Goal: Information Seeking & Learning: Learn about a topic

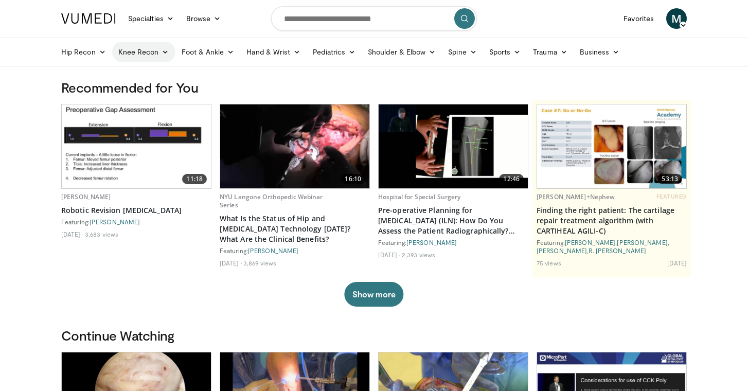
click at [165, 52] on icon at bounding box center [165, 51] width 7 height 7
click at [155, 75] on link "Knee Arthroplasty" at bounding box center [174, 76] width 122 height 16
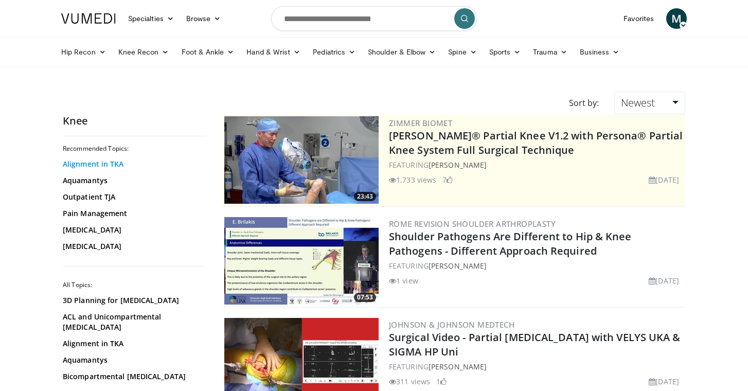
click at [90, 163] on link "Alignment in TKA" at bounding box center [132, 164] width 139 height 10
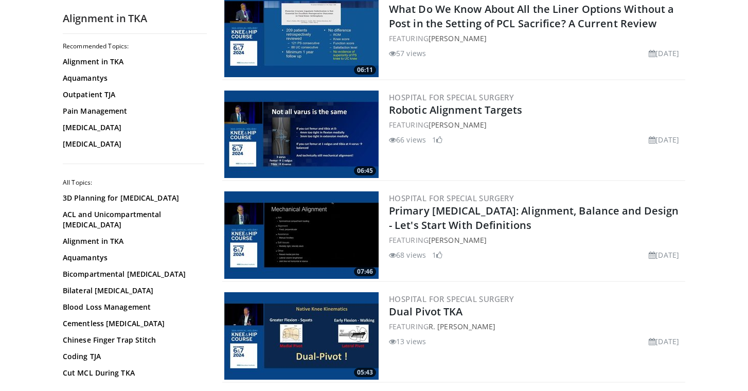
scroll to position [134, 0]
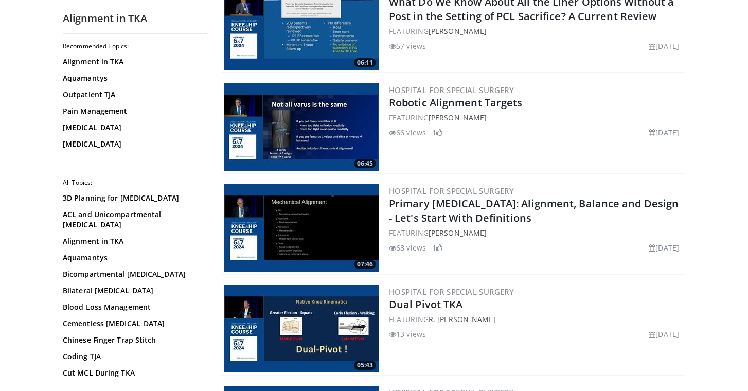
click at [323, 224] on img at bounding box center [301, 227] width 154 height 87
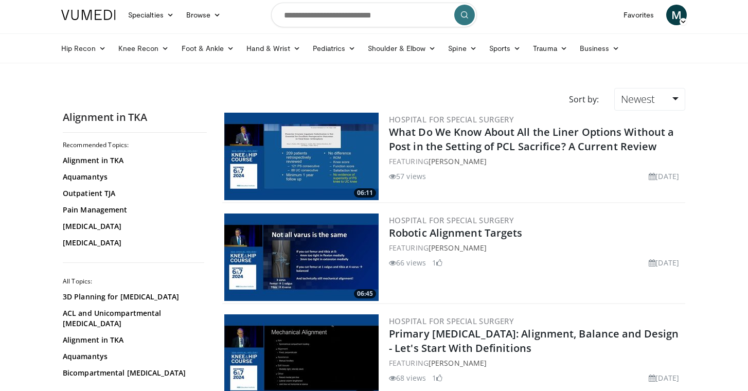
scroll to position [2, 0]
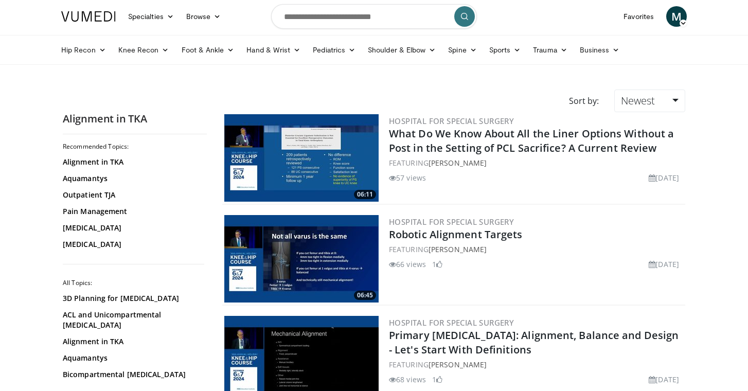
click at [306, 159] on img at bounding box center [301, 157] width 154 height 87
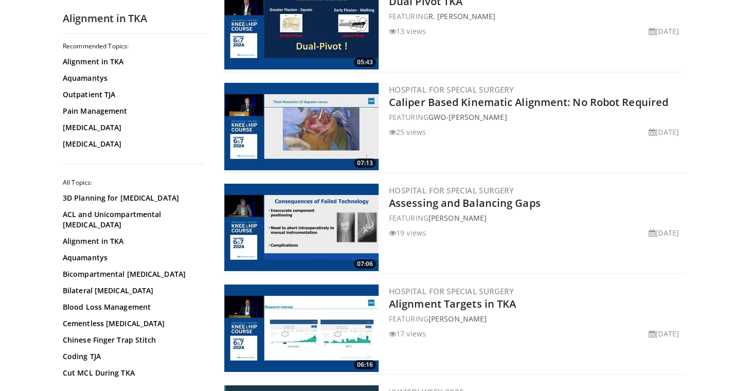
scroll to position [438, 0]
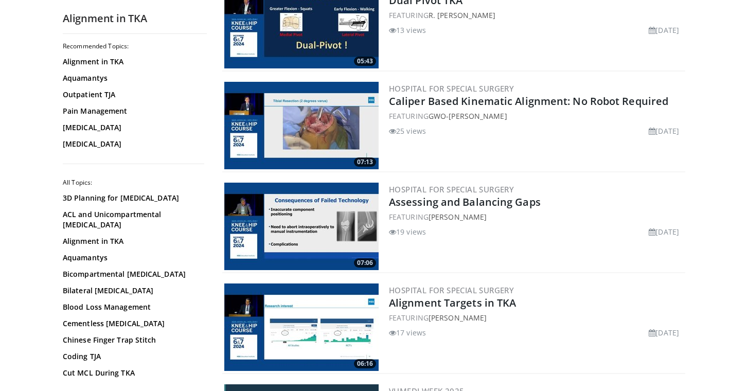
click at [345, 215] on img at bounding box center [301, 226] width 154 height 87
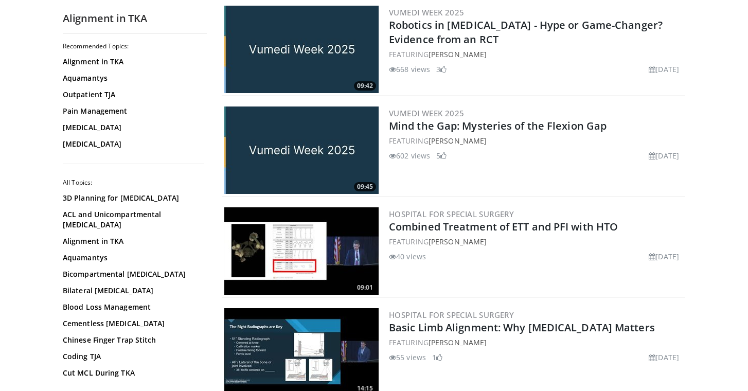
scroll to position [817, 0]
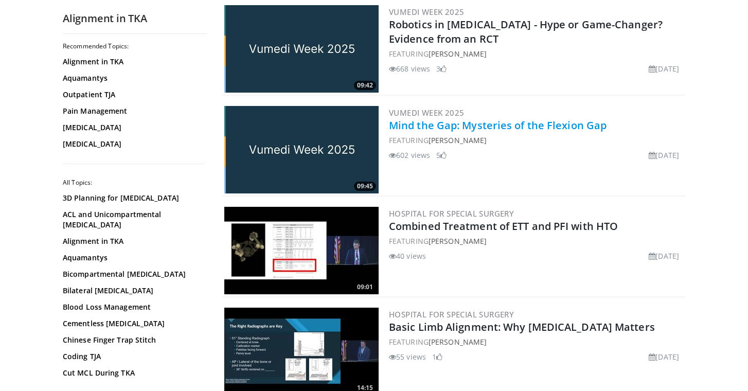
click at [414, 130] on link "Mind the Gap: Mysteries of the Flexion Gap" at bounding box center [498, 125] width 218 height 14
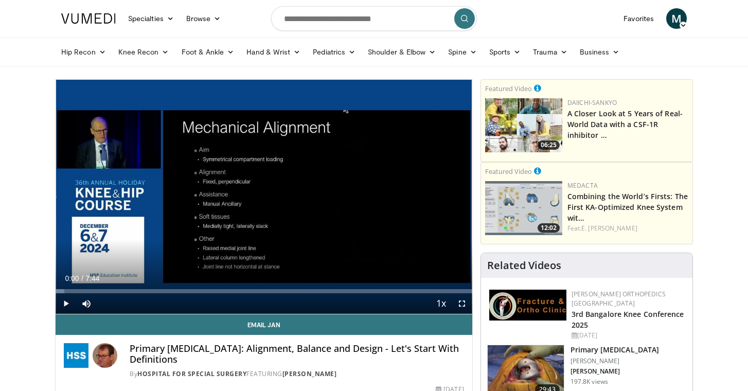
click at [68, 303] on span "Video Player" at bounding box center [66, 303] width 21 height 21
click at [462, 299] on span "Video Player" at bounding box center [462, 303] width 21 height 21
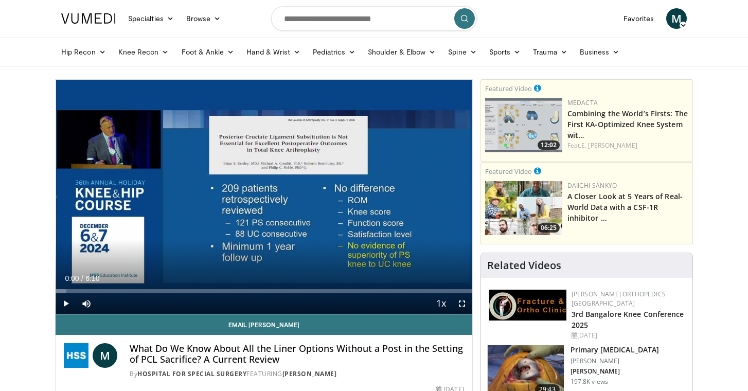
click at [67, 303] on span "Video Player" at bounding box center [66, 303] width 21 height 21
click at [460, 302] on span "Video Player" at bounding box center [462, 303] width 21 height 21
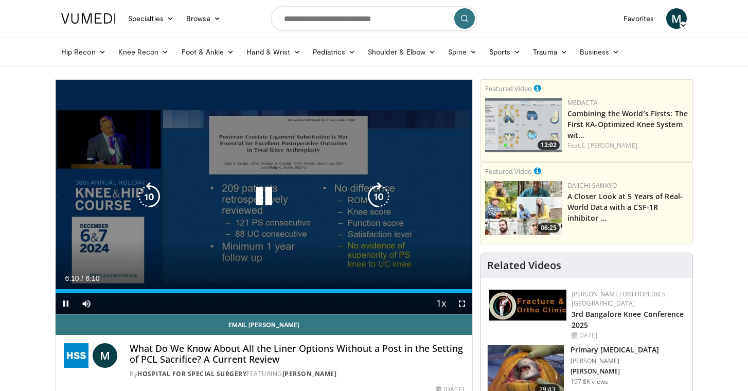
click at [262, 195] on icon "Video Player" at bounding box center [264, 196] width 29 height 29
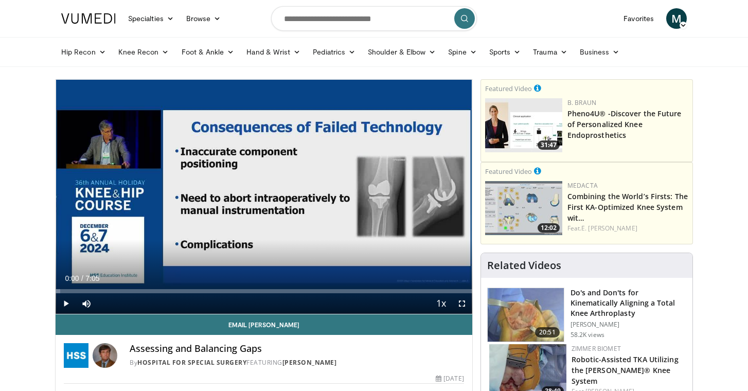
click at [66, 301] on span "Video Player" at bounding box center [66, 303] width 21 height 21
click at [459, 303] on span "Video Player" at bounding box center [462, 303] width 21 height 21
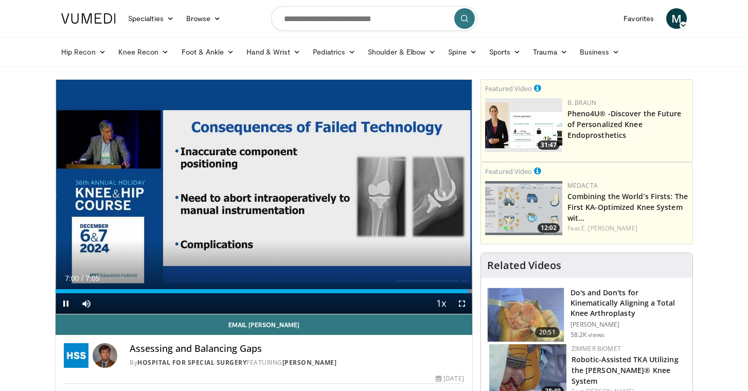
click at [69, 306] on span "Video Player" at bounding box center [66, 303] width 21 height 21
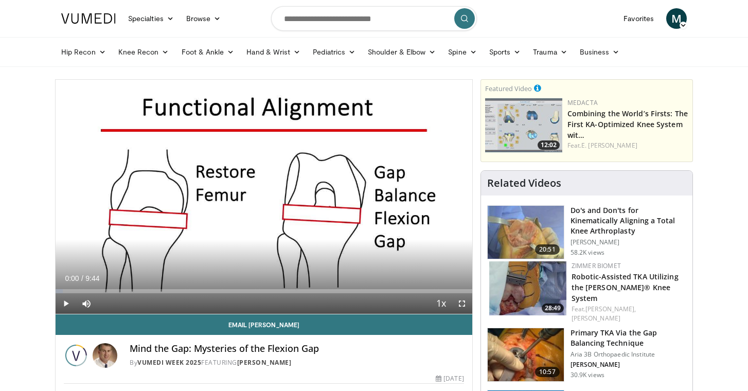
click at [66, 304] on span "Video Player" at bounding box center [66, 303] width 21 height 21
click at [460, 304] on span "Video Player" at bounding box center [462, 303] width 21 height 21
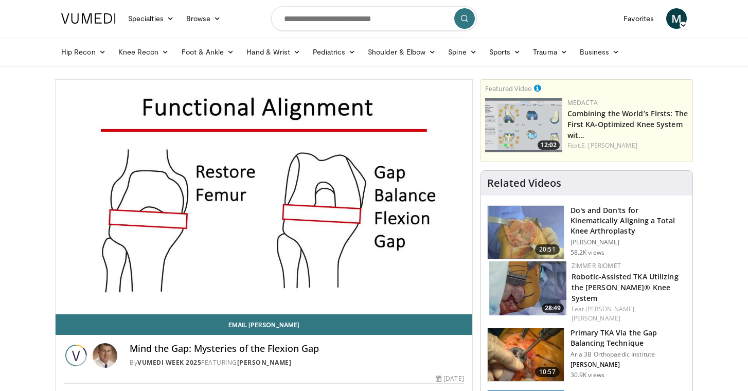
click at [537, 225] on img at bounding box center [526, 233] width 76 height 54
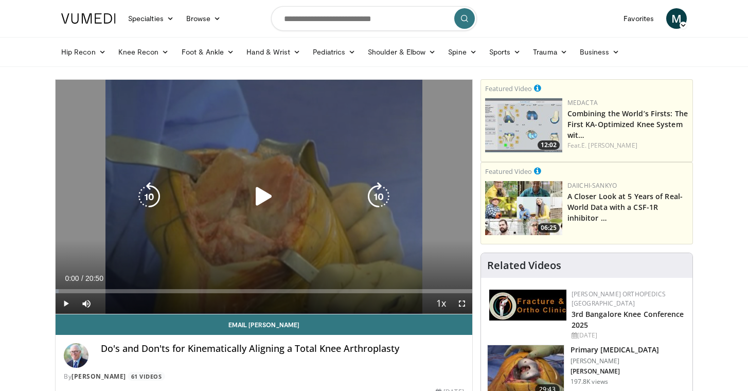
click at [257, 201] on icon "Video Player" at bounding box center [264, 196] width 29 height 29
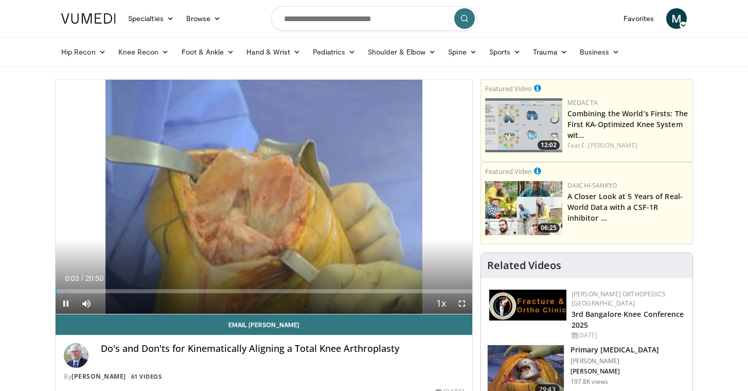
click at [462, 303] on span "Video Player" at bounding box center [462, 303] width 21 height 21
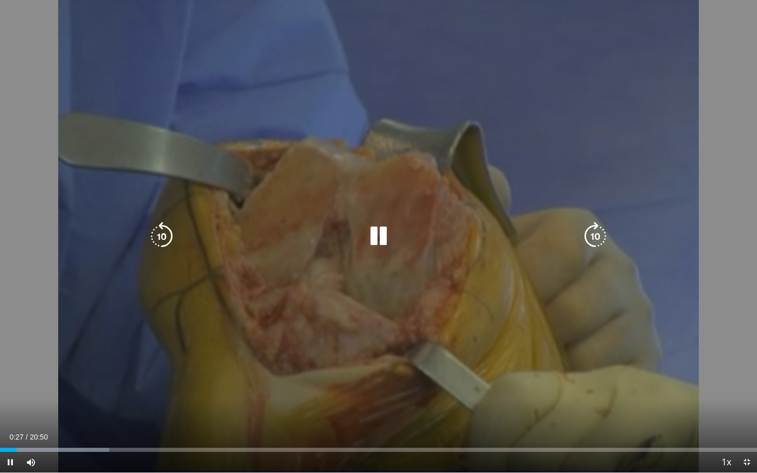
click at [379, 240] on icon "Video Player" at bounding box center [378, 236] width 29 height 29
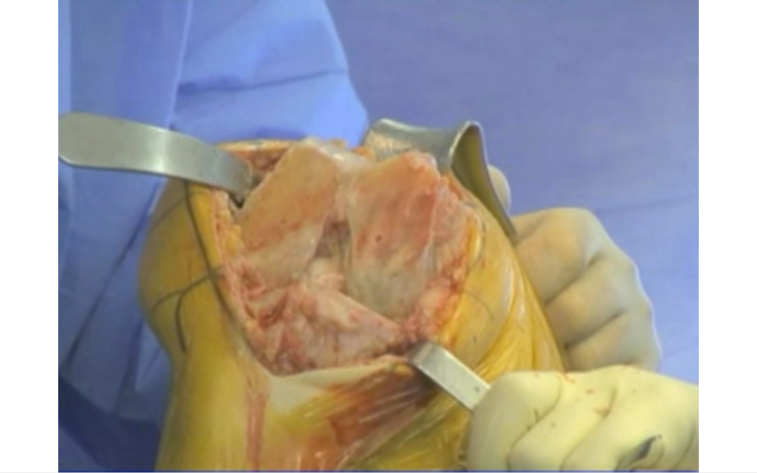
click at [707, 391] on div "10 seconds Tap to unmute" at bounding box center [378, 236] width 757 height 472
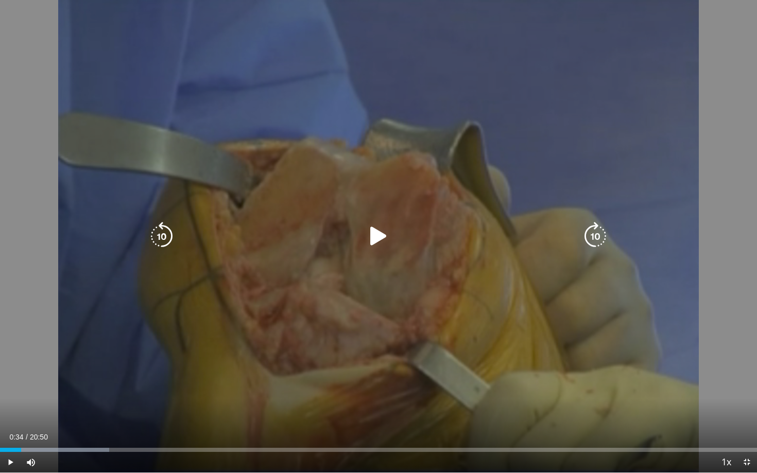
click at [373, 241] on icon "Video Player" at bounding box center [378, 236] width 29 height 29
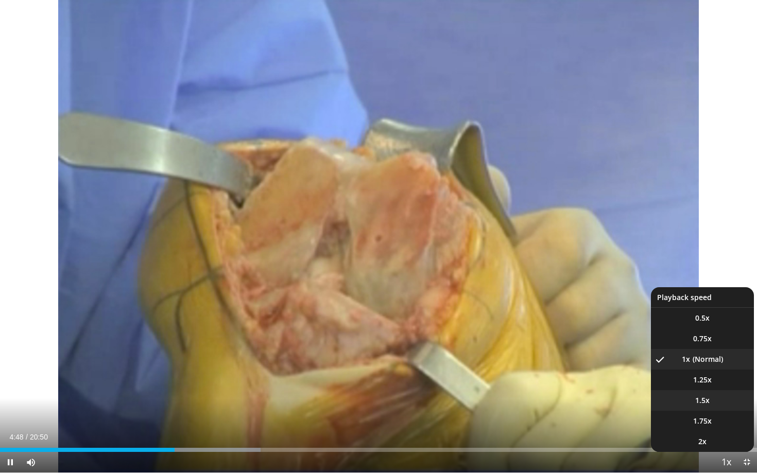
click at [712, 391] on li "1.5x" at bounding box center [702, 400] width 103 height 21
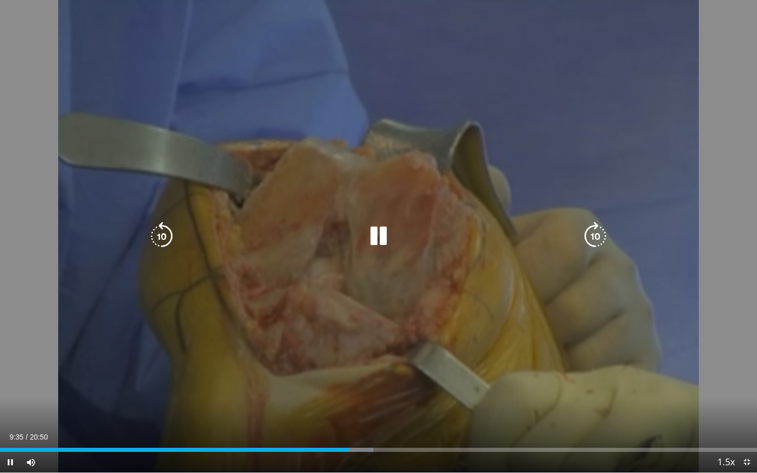
click at [376, 230] on icon "Video Player" at bounding box center [378, 236] width 29 height 29
click at [378, 234] on icon "Video Player" at bounding box center [378, 236] width 29 height 29
click at [397, 296] on div "10 seconds Tap to unmute" at bounding box center [378, 236] width 757 height 472
click at [376, 237] on icon "Video Player" at bounding box center [378, 236] width 29 height 29
click at [378, 232] on icon "Video Player" at bounding box center [378, 236] width 29 height 29
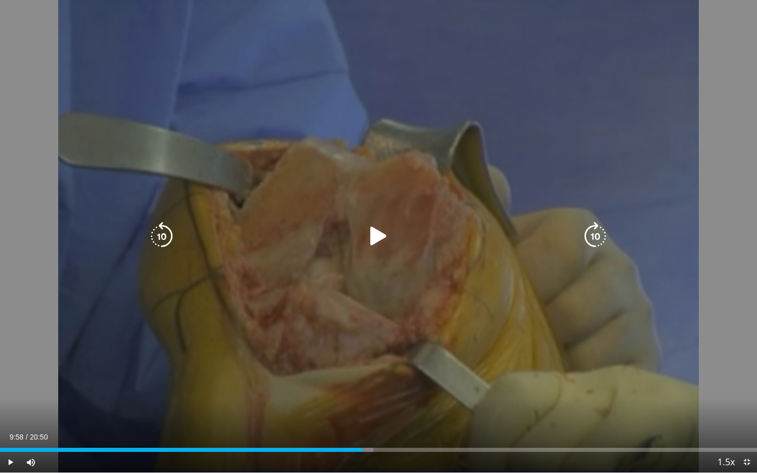
click at [380, 235] on icon "Video Player" at bounding box center [378, 236] width 29 height 29
click at [379, 238] on icon "Video Player" at bounding box center [378, 236] width 29 height 29
click at [379, 236] on icon "Video Player" at bounding box center [378, 236] width 29 height 29
